Goal: Information Seeking & Learning: Learn about a topic

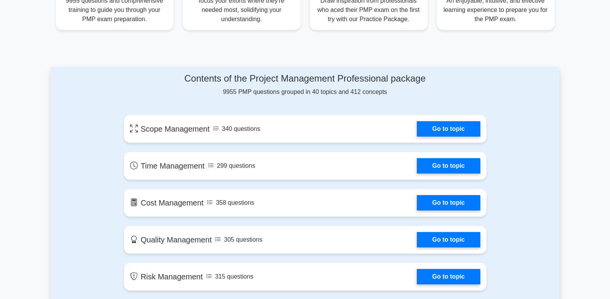
scroll to position [340, 0]
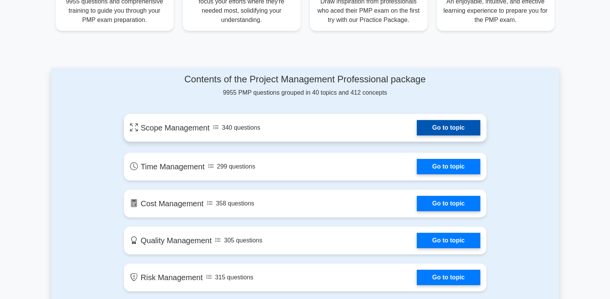
click at [432, 133] on link "Go to topic" at bounding box center [448, 127] width 63 height 15
